Goal: Task Accomplishment & Management: Manage account settings

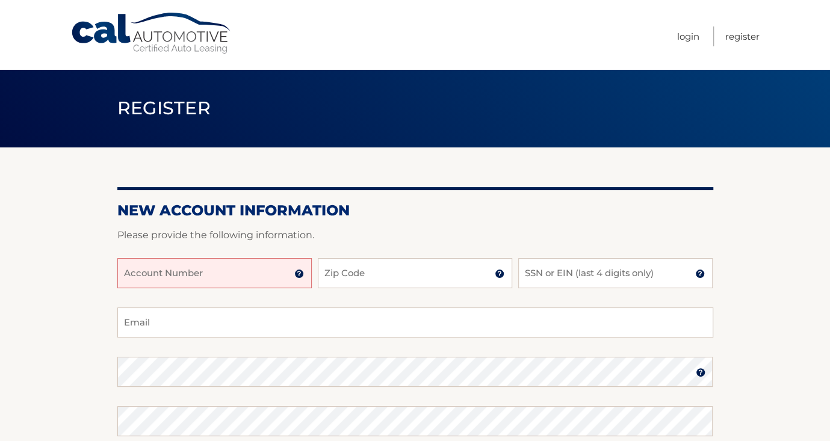
click at [246, 271] on input "Account Number" at bounding box center [214, 273] width 194 height 30
type input "44456012764"
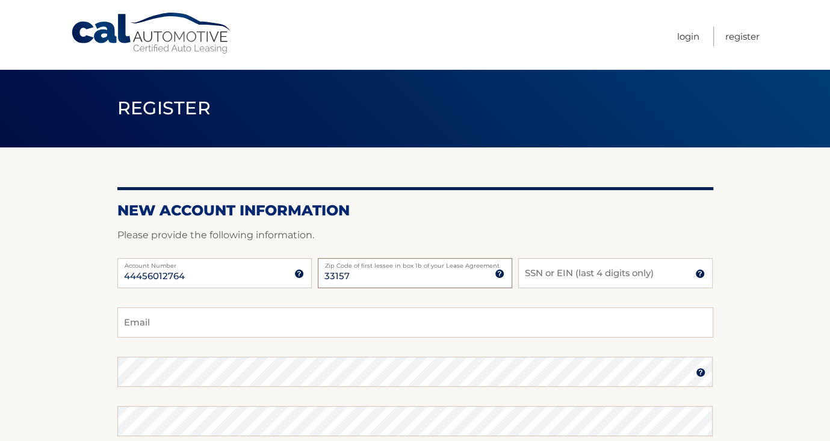
type input "33157"
type input "2832"
type input "olivierirene@icloud.com"
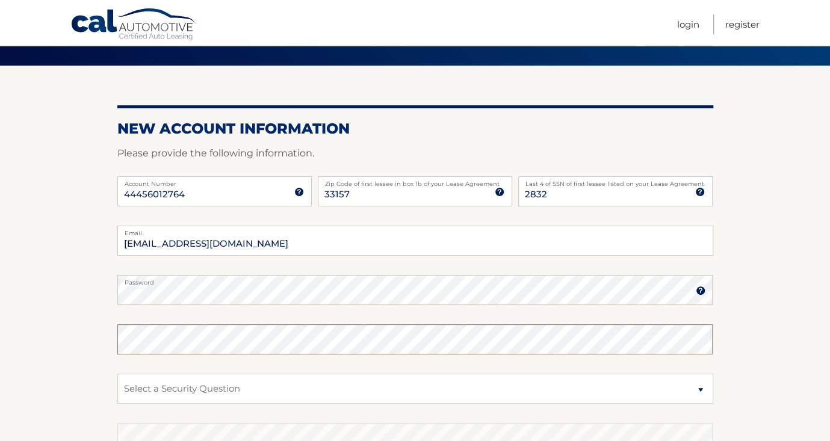
scroll to position [120, 0]
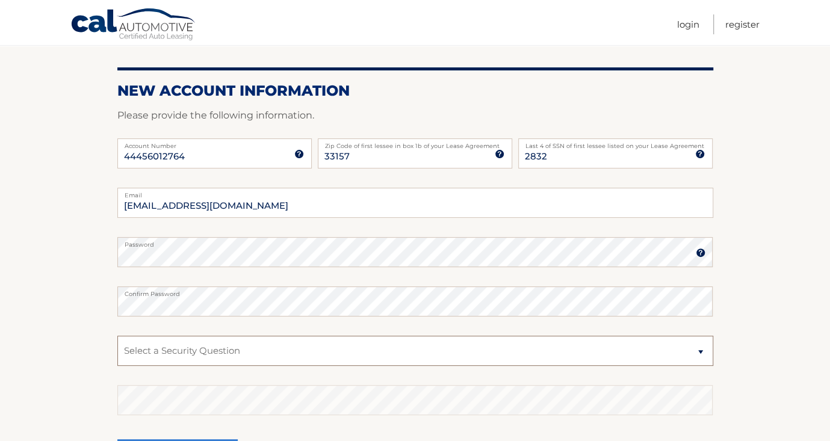
click at [146, 348] on select "Select a Security Question What was the name of your elementary school? What is…" at bounding box center [415, 351] width 596 height 30
select select "1"
click at [117, 336] on select "Select a Security Question What was the name of your elementary school? What is…" at bounding box center [415, 351] width 596 height 30
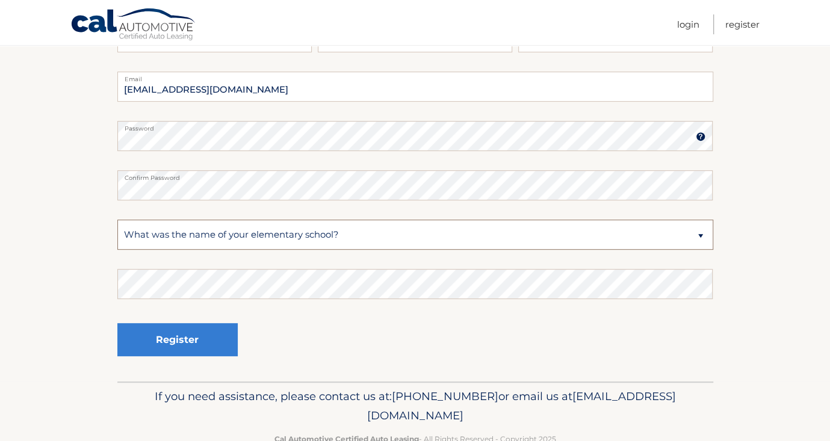
scroll to position [240, 0]
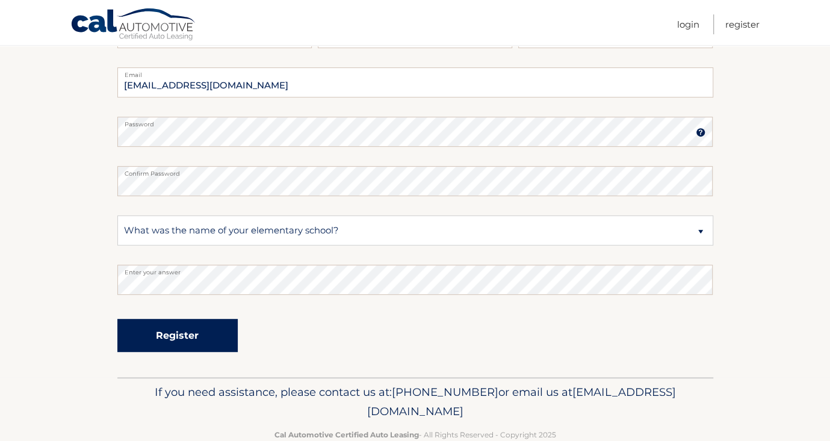
click at [191, 333] on button "Register" at bounding box center [177, 335] width 120 height 33
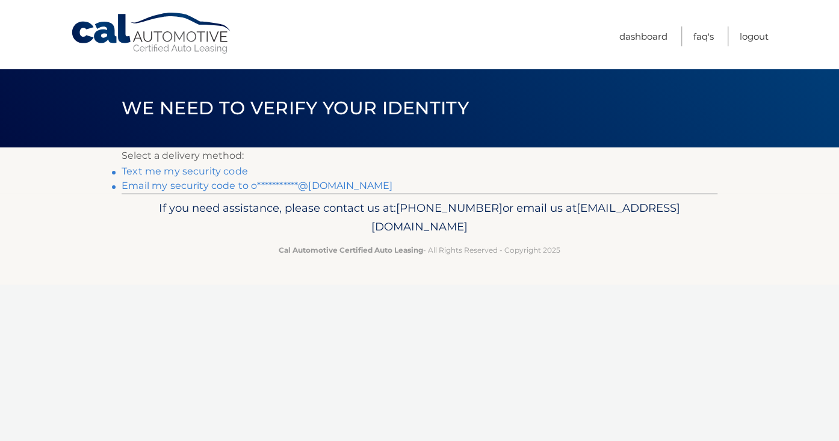
click at [223, 173] on link "Text me my security code" at bounding box center [185, 170] width 126 height 11
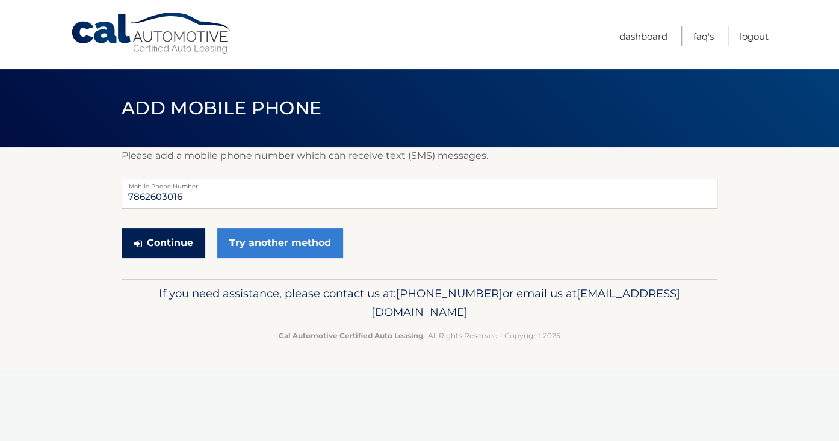
click at [166, 242] on button "Continue" at bounding box center [164, 243] width 84 height 30
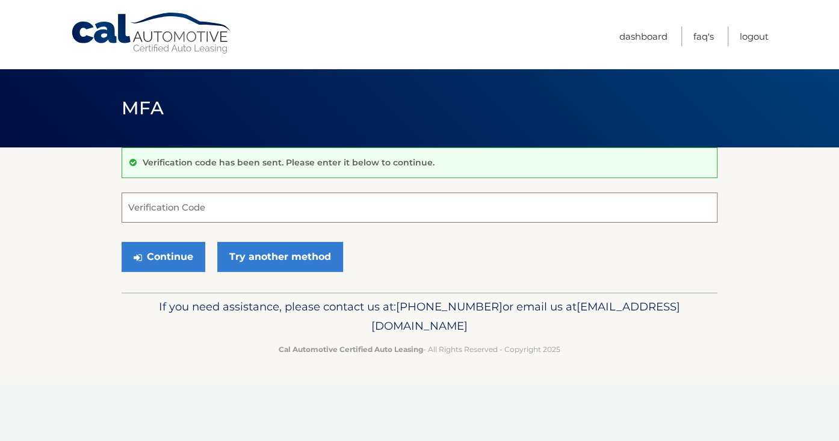
click at [187, 208] on input "Verification Code" at bounding box center [420, 208] width 596 height 30
type input "053051"
click at [173, 249] on button "Continue" at bounding box center [164, 257] width 84 height 30
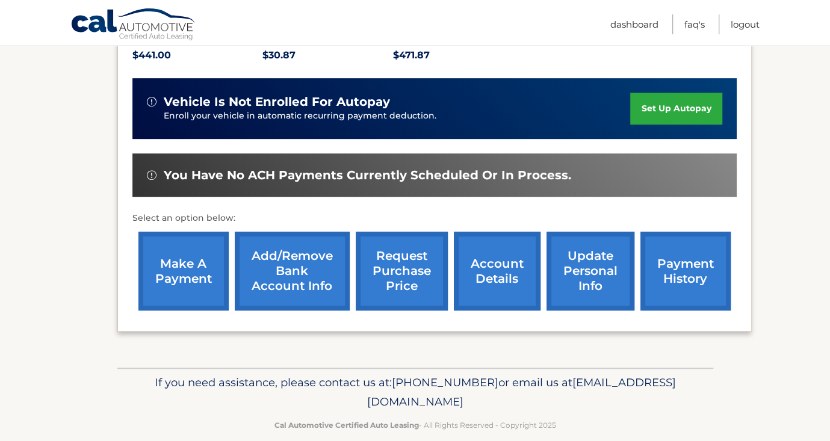
scroll to position [285, 0]
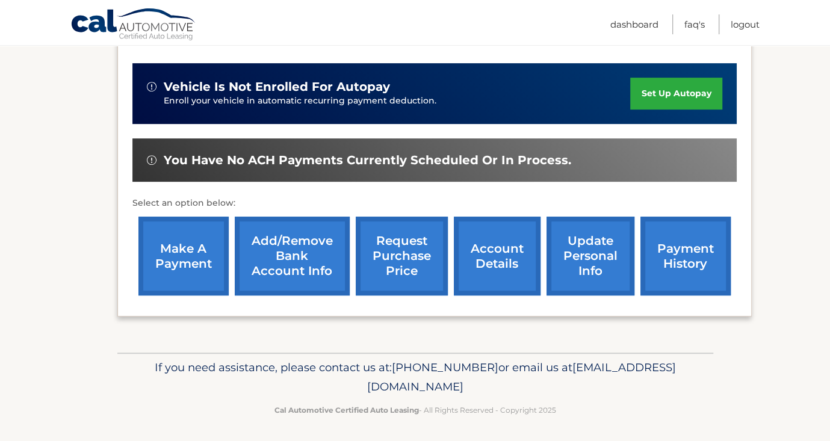
click at [296, 248] on link "Add/Remove bank account info" at bounding box center [292, 256] width 115 height 79
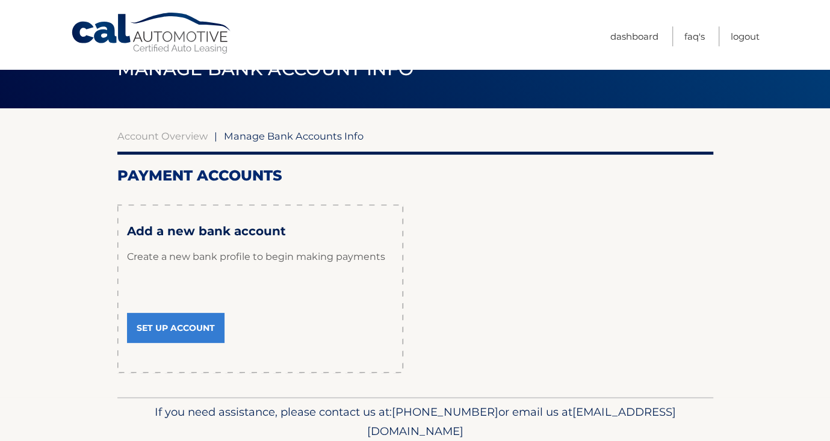
scroll to position [60, 0]
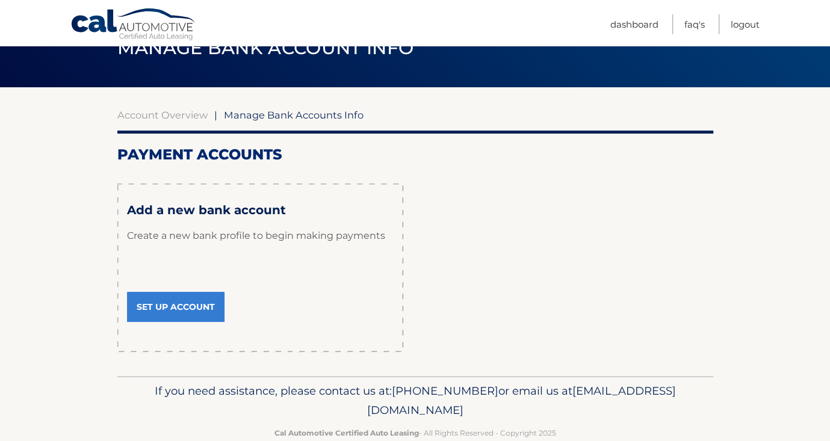
click at [185, 304] on link "Set Up Account" at bounding box center [175, 307] width 97 height 30
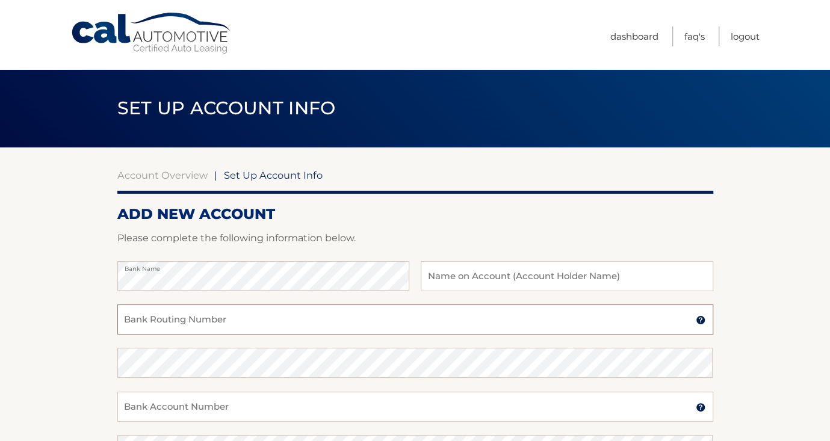
click at [161, 322] on input "Bank Routing Number" at bounding box center [415, 319] width 596 height 30
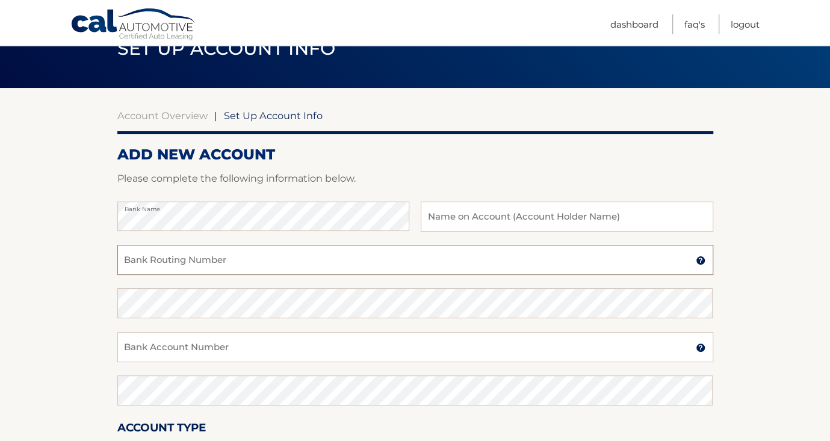
scroll to position [60, 0]
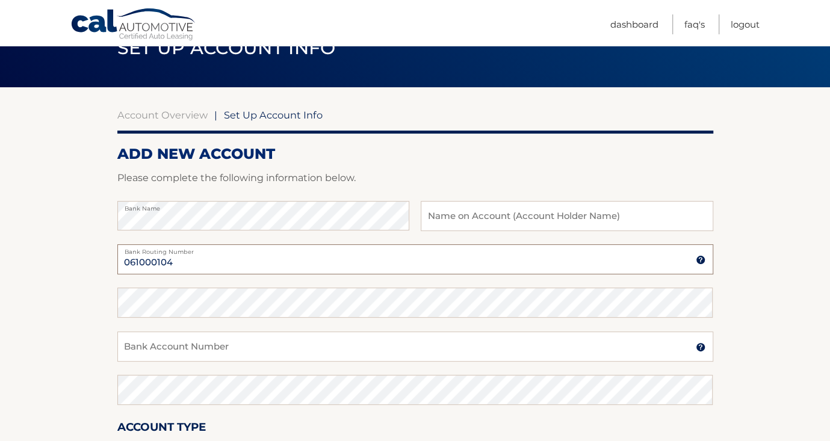
type input "061000104"
click at [209, 341] on input "Bank Account Number" at bounding box center [415, 347] width 596 height 30
type input "1000067236678"
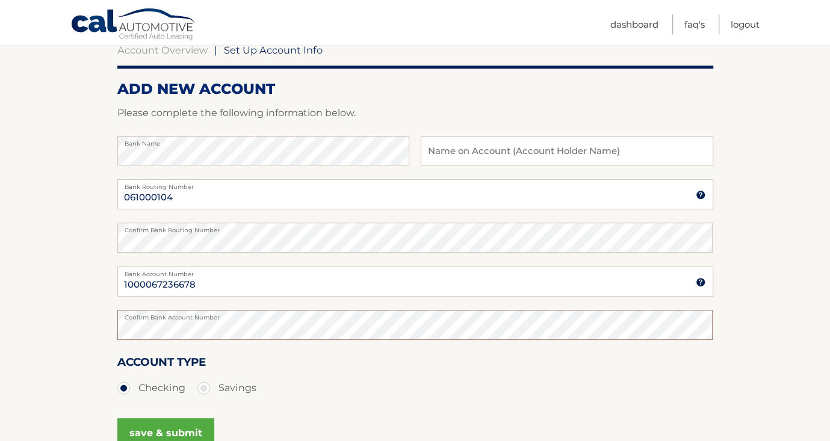
scroll to position [240, 0]
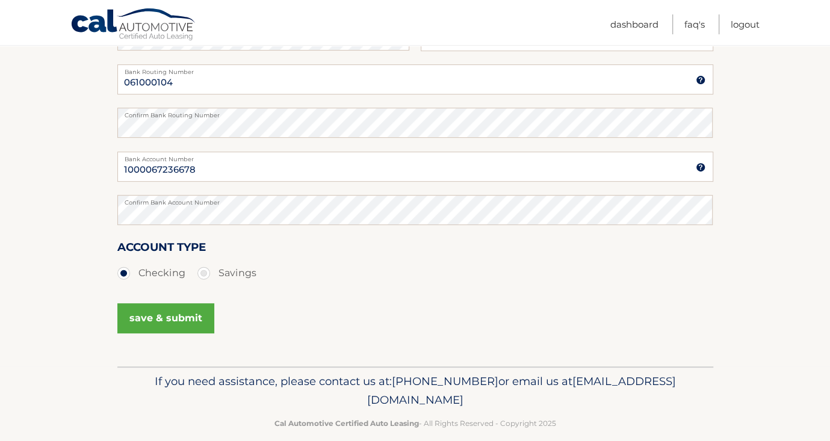
click at [182, 316] on button "save & submit" at bounding box center [165, 318] width 97 height 30
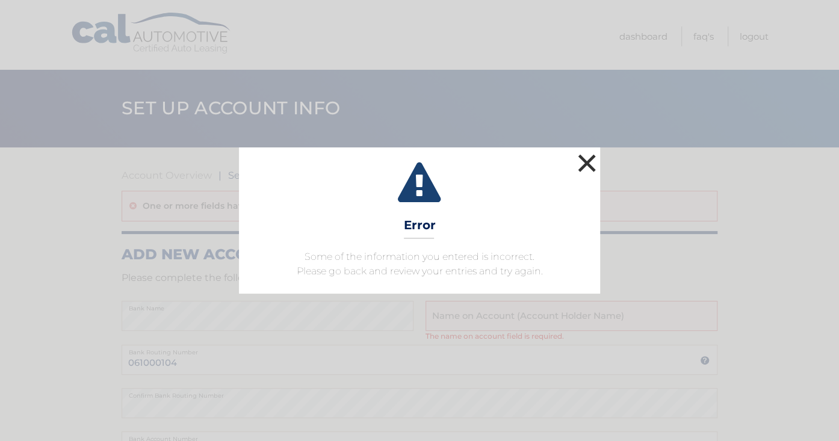
click at [589, 159] on button "×" at bounding box center [587, 163] width 24 height 24
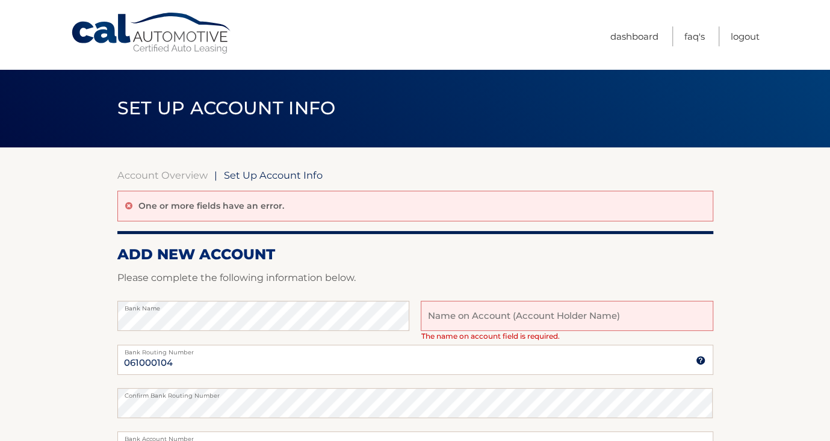
click at [549, 311] on input "text" at bounding box center [567, 316] width 292 height 30
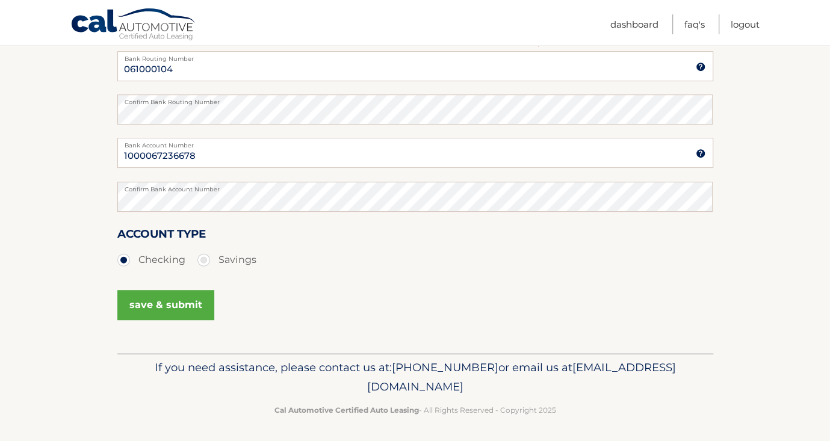
scroll to position [295, 0]
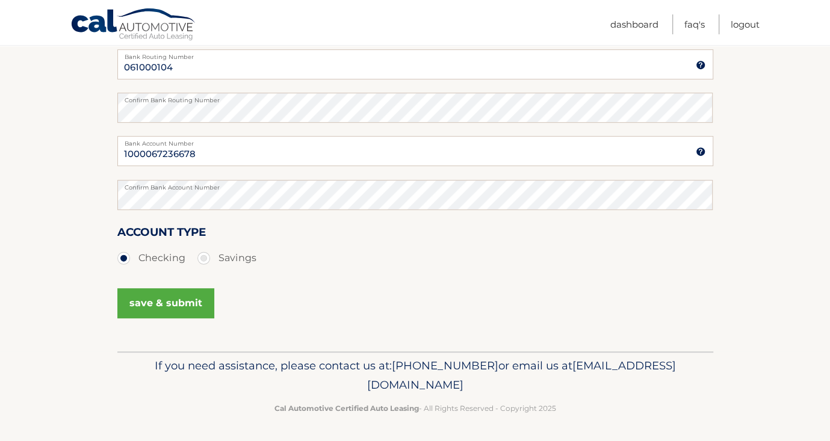
type input "checking"
click at [159, 301] on button "save & submit" at bounding box center [165, 303] width 97 height 30
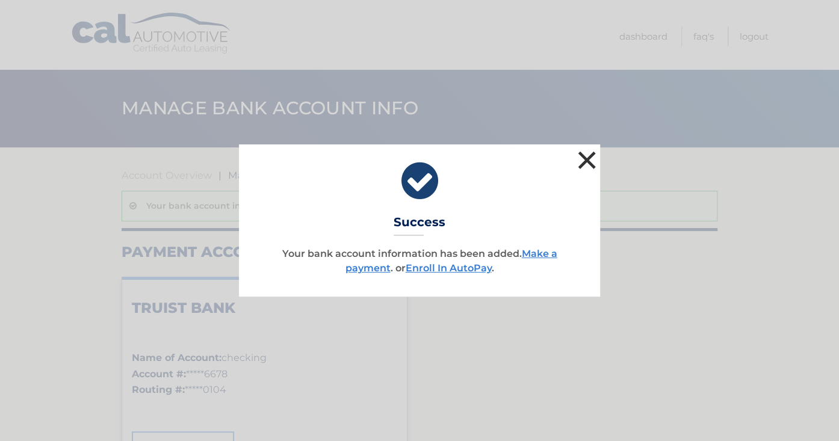
click at [585, 162] on button "×" at bounding box center [587, 160] width 24 height 24
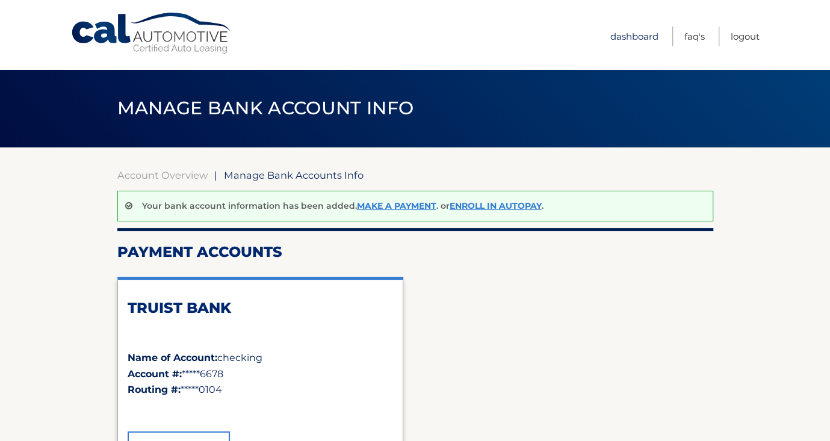
click at [638, 38] on link "Dashboard" at bounding box center [634, 36] width 48 height 20
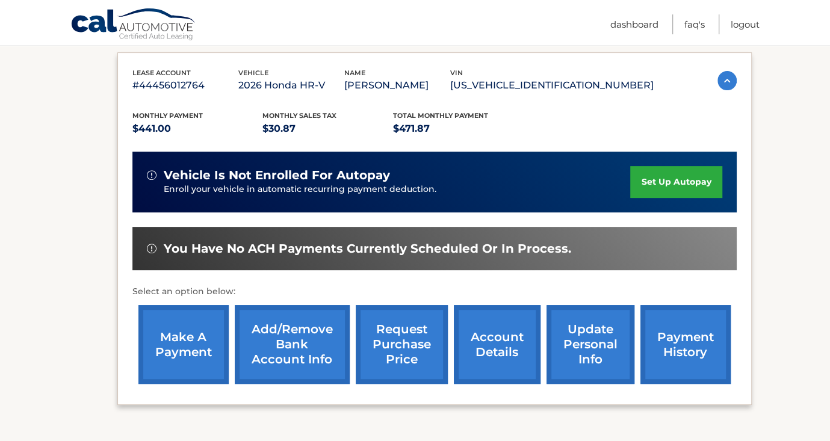
scroll to position [240, 0]
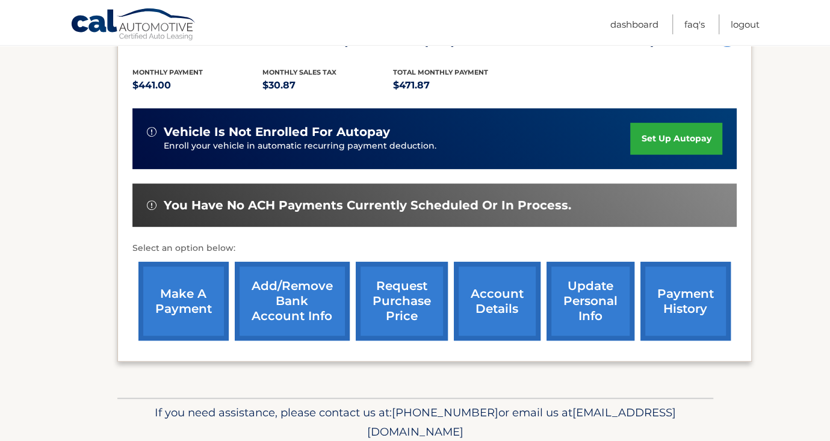
click at [185, 302] on link "make a payment" at bounding box center [183, 301] width 90 height 79
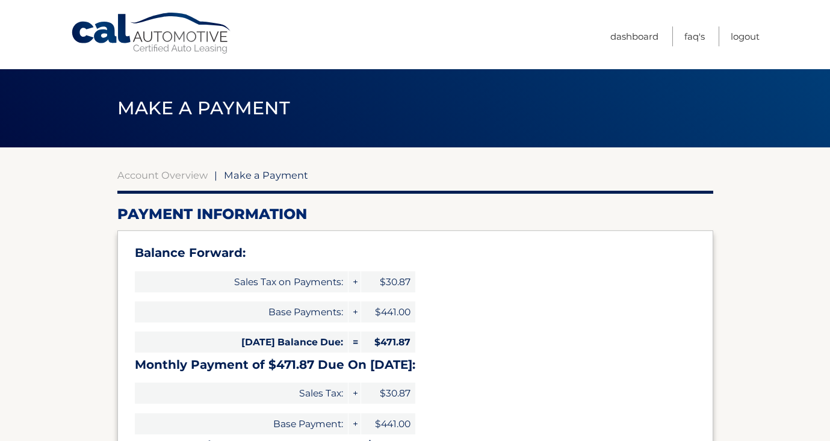
select select "MTRiZDdkNDYtZTQ2MS00YjdlLWFmZDgtZTg2MDFiYzU2M2Fj"
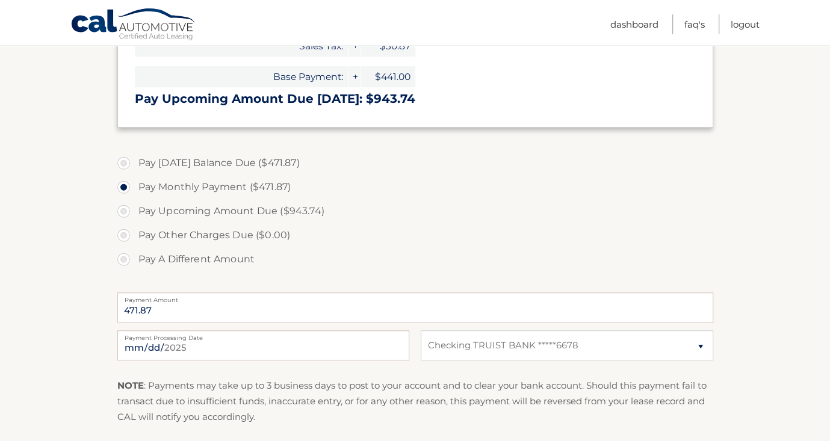
scroll to position [361, 0]
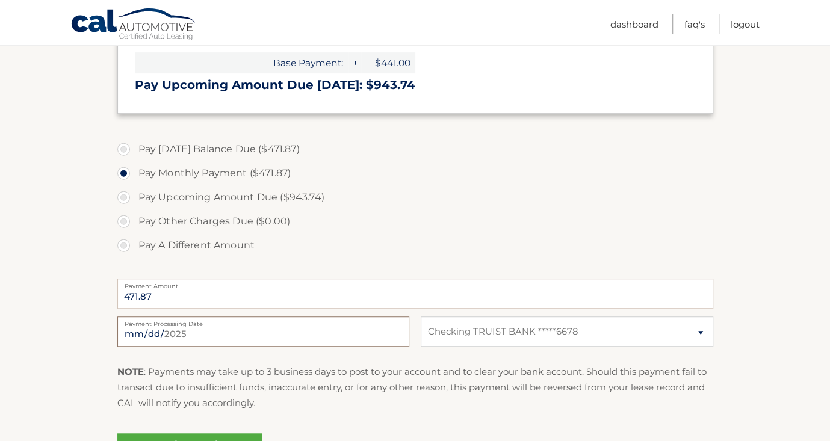
click at [356, 329] on input "2025-10-01" at bounding box center [263, 331] width 292 height 30
type input "2025-10-06"
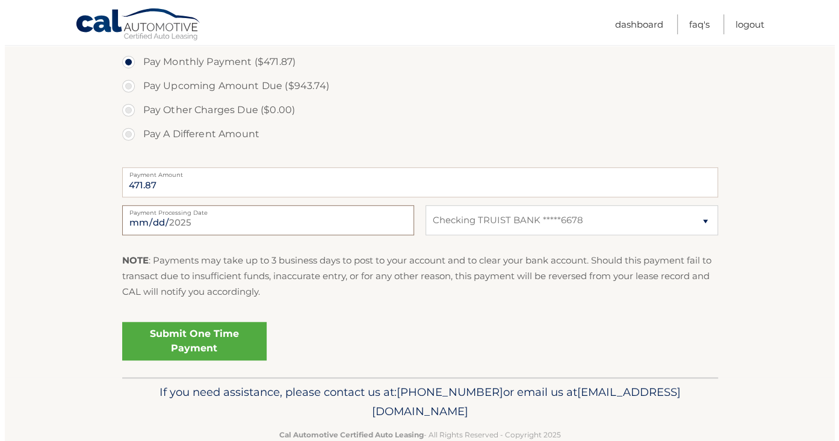
scroll to position [481, 0]
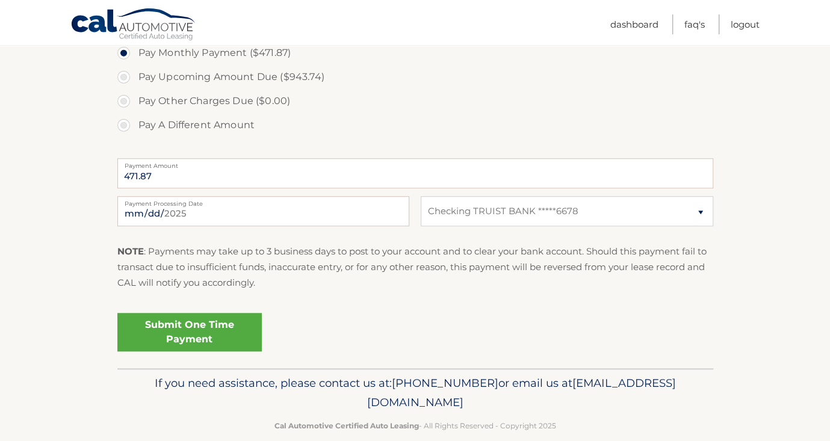
click at [191, 329] on link "Submit One Time Payment" at bounding box center [189, 332] width 144 height 39
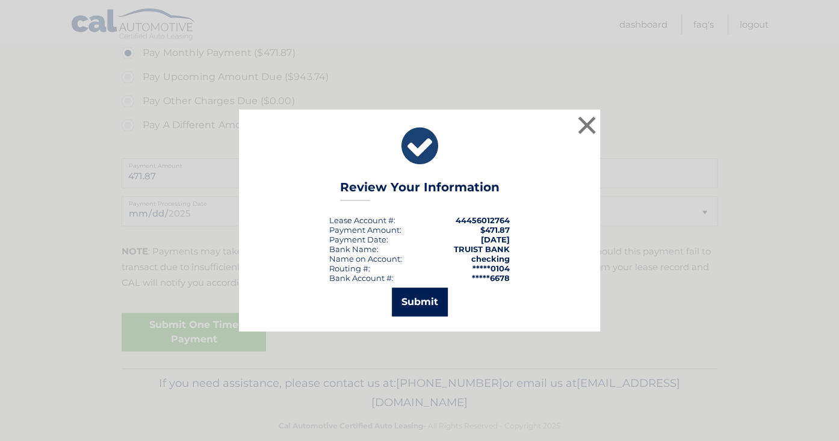
click at [415, 298] on button "Submit" at bounding box center [420, 302] width 56 height 29
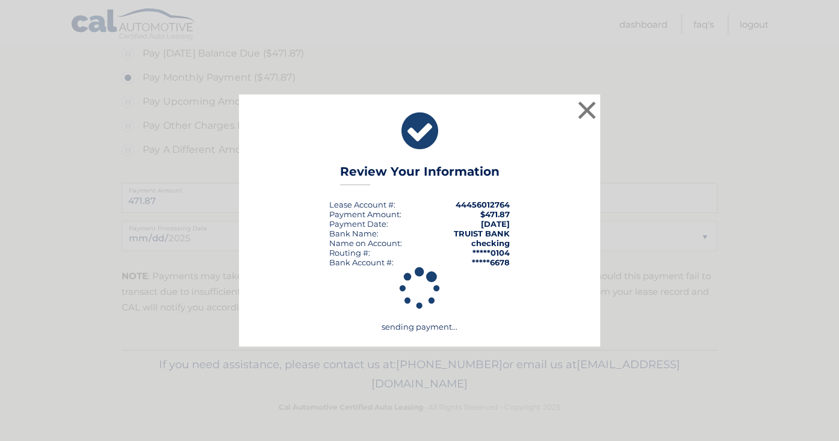
scroll to position [455, 0]
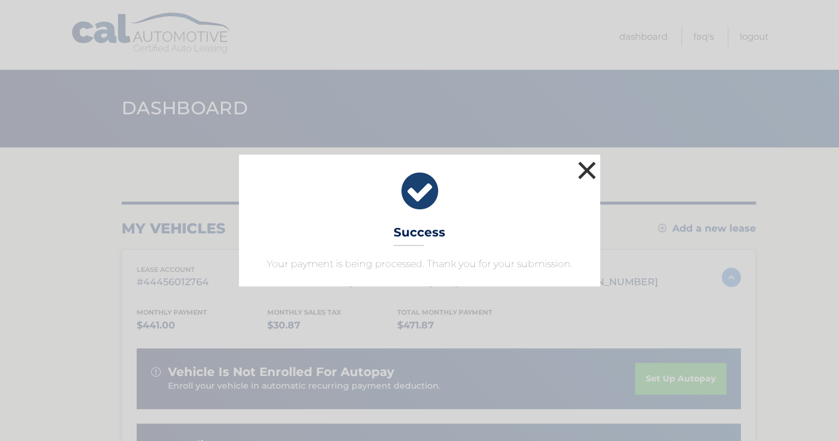
click at [583, 166] on button "×" at bounding box center [587, 170] width 24 height 24
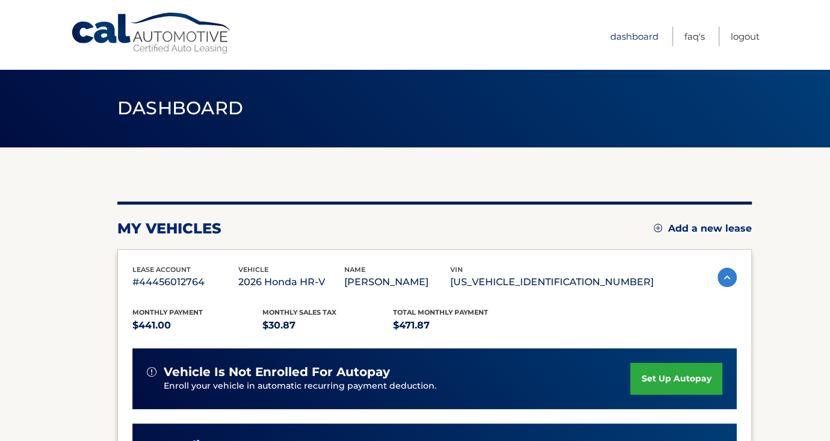
click at [642, 35] on link "Dashboard" at bounding box center [634, 36] width 48 height 20
click at [738, 33] on link "Logout" at bounding box center [744, 36] width 29 height 20
